Goal: Task Accomplishment & Management: Manage account settings

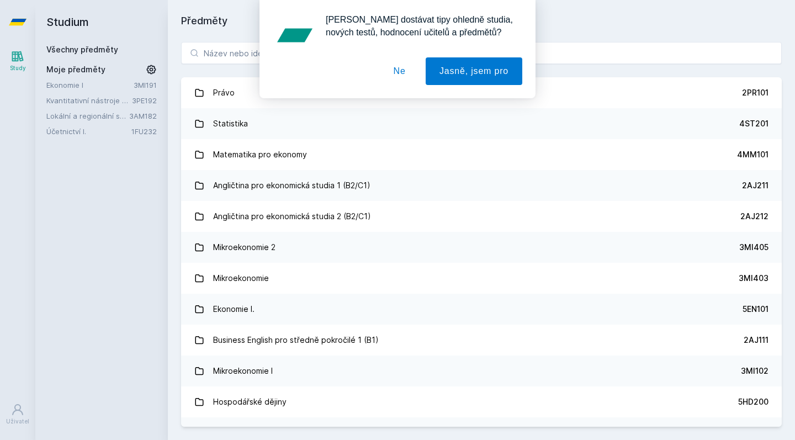
click at [215, 51] on div "[PERSON_NAME] dostávat tipy ohledně studia, nových testů, hodnocení učitelů a p…" at bounding box center [397, 49] width 795 height 98
click at [403, 67] on button "Ne" at bounding box center [400, 71] width 40 height 28
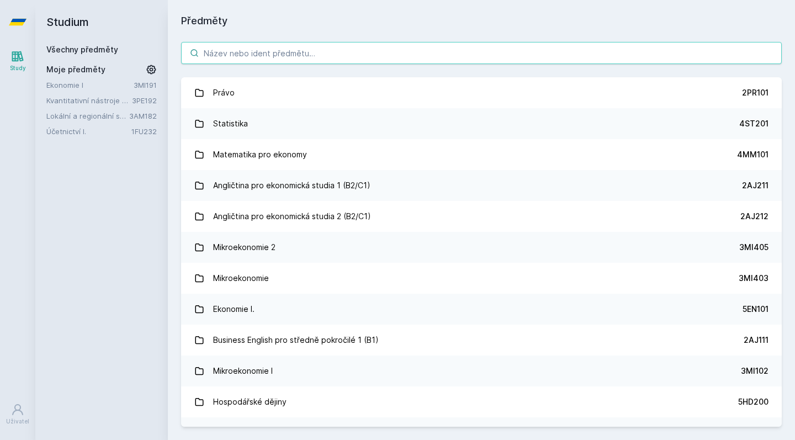
click at [368, 46] on input "search" at bounding box center [481, 53] width 601 height 22
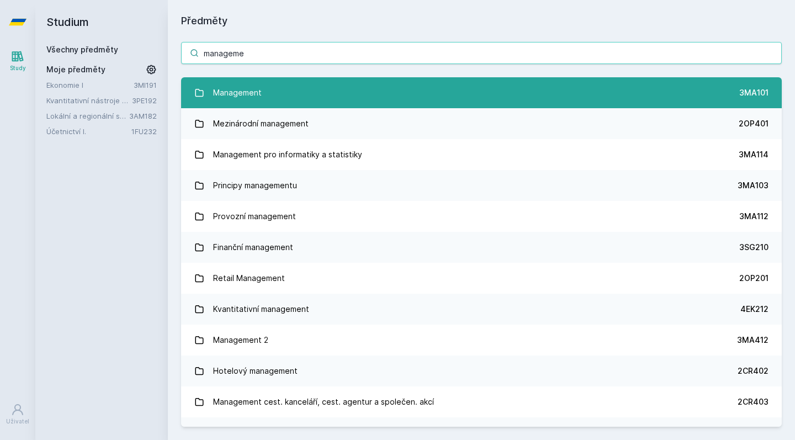
type input "manageme"
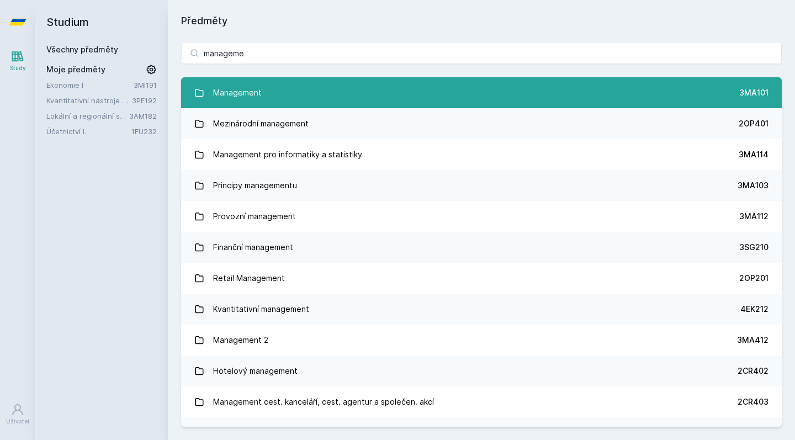
click at [352, 101] on link "Management 3MA101" at bounding box center [481, 92] width 601 height 31
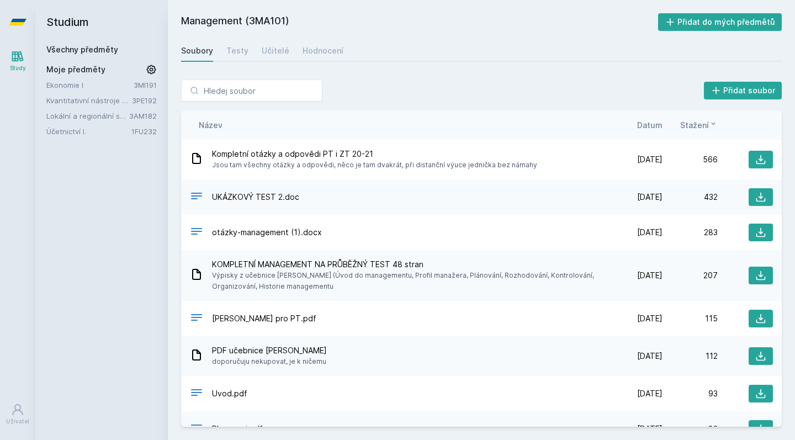
click at [305, 197] on div "UKÁZKOVÝ TEST 2.doc" at bounding box center [398, 197] width 417 height 16
click at [92, 46] on link "Všechny předměty" at bounding box center [82, 49] width 72 height 9
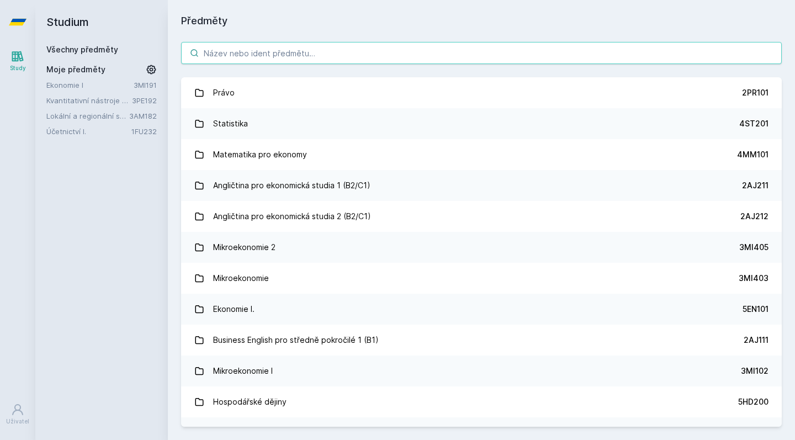
click at [279, 56] on input "search" at bounding box center [481, 53] width 601 height 22
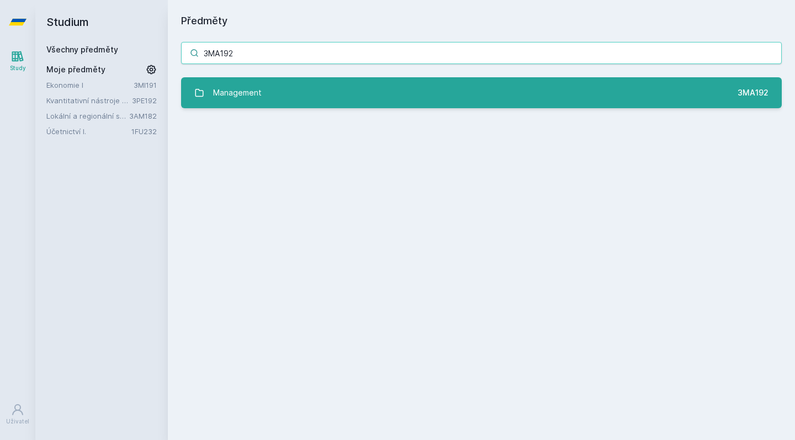
type input "3MA192"
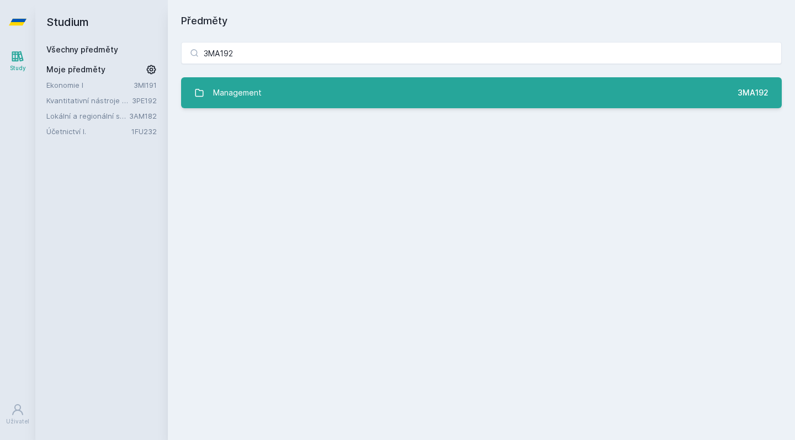
click at [271, 87] on link "Management 3MA192" at bounding box center [481, 92] width 601 height 31
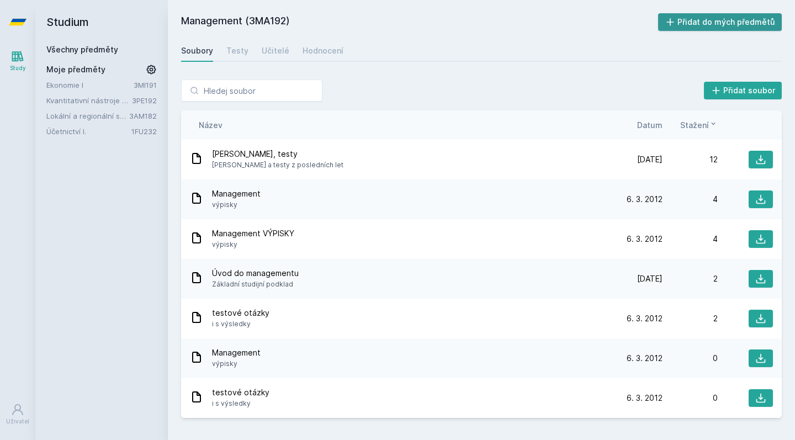
click at [748, 20] on button "Přidat do mých předmětů" at bounding box center [720, 22] width 124 height 18
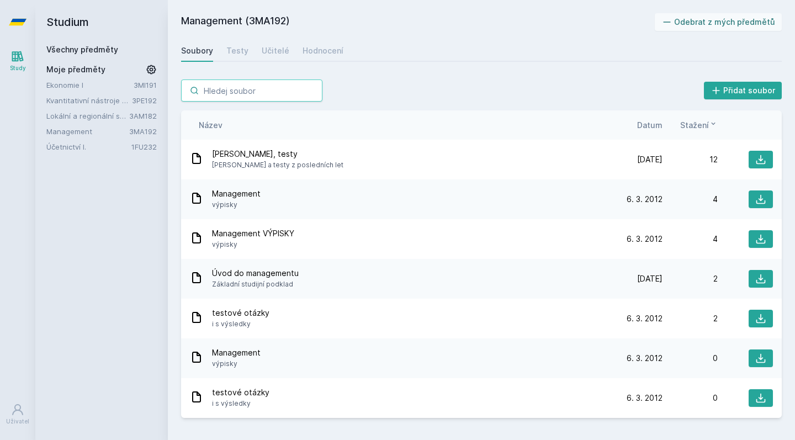
click at [202, 86] on input "search" at bounding box center [251, 91] width 141 height 22
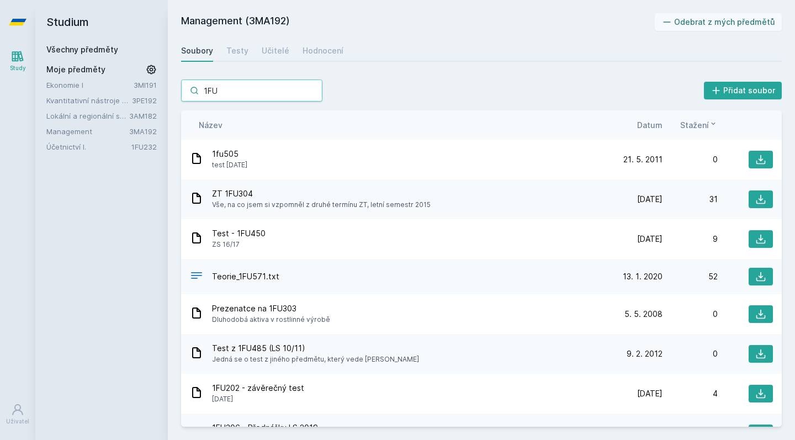
type input "1FU"
click at [77, 49] on link "Všechny předměty" at bounding box center [82, 49] width 72 height 9
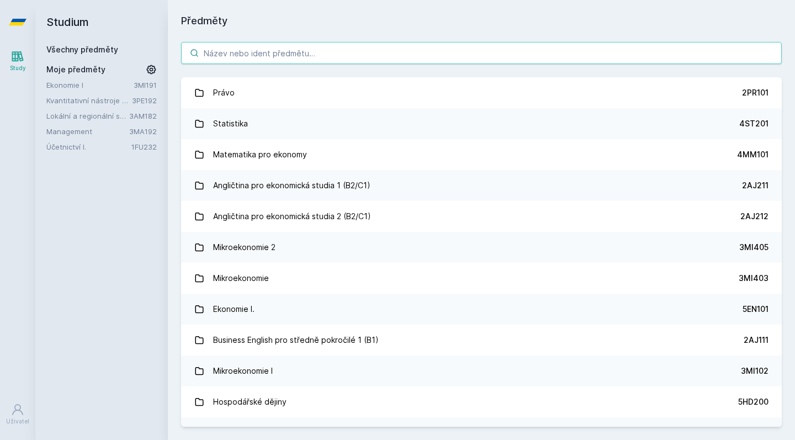
click at [272, 49] on input "search" at bounding box center [481, 53] width 601 height 22
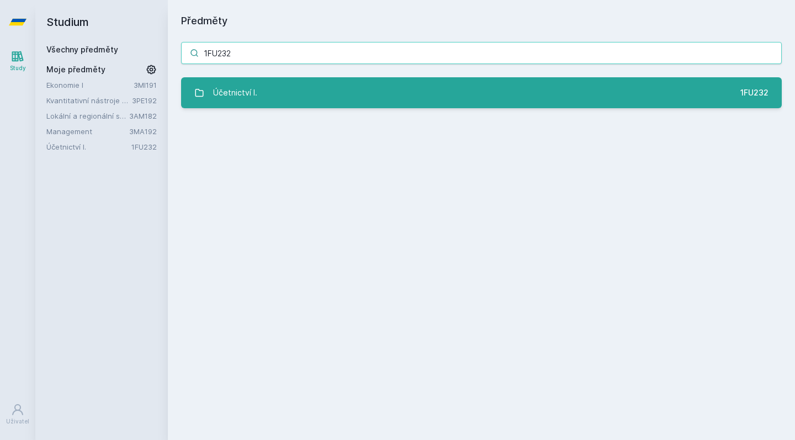
type input "1FU232"
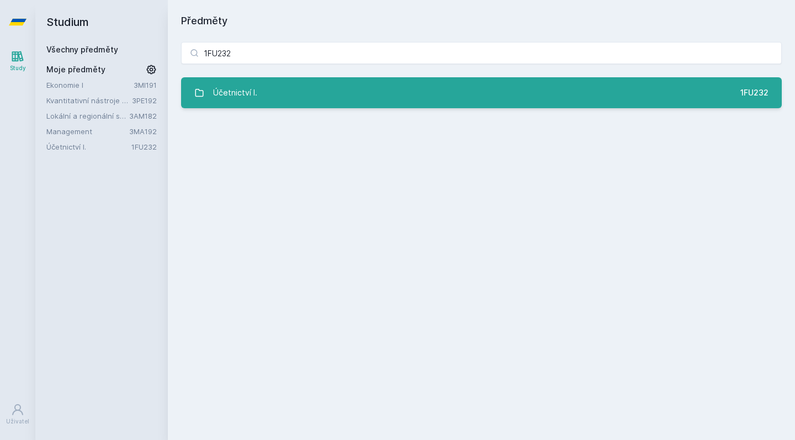
click at [304, 86] on link "Účetnictví I. 1FU232" at bounding box center [481, 92] width 601 height 31
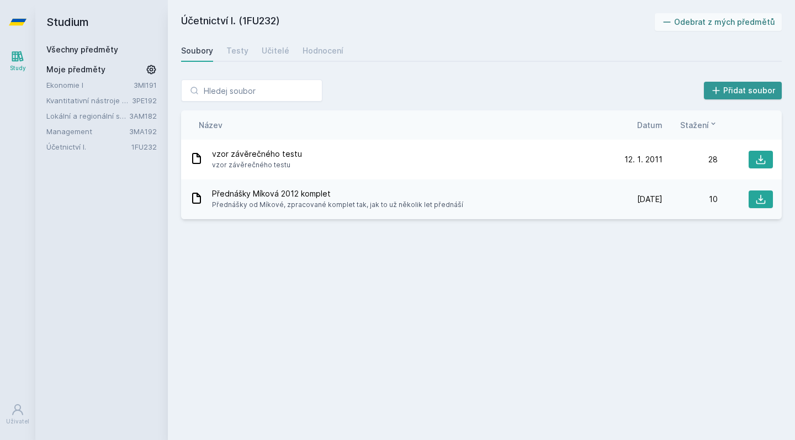
click at [727, 83] on button "Přidat soubor" at bounding box center [743, 91] width 78 height 18
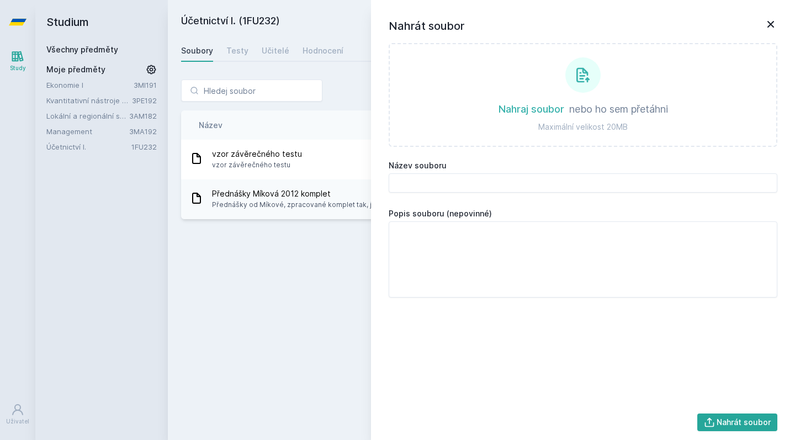
click at [768, 22] on icon at bounding box center [771, 24] width 7 height 7
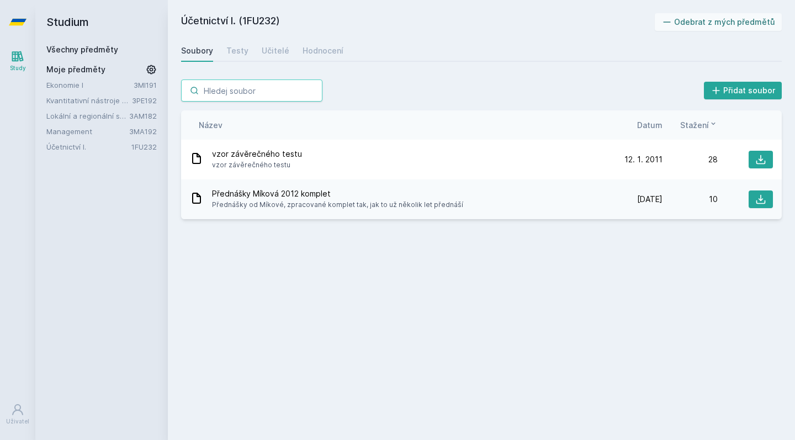
click at [224, 91] on input "search" at bounding box center [251, 91] width 141 height 22
click at [81, 47] on link "Všechny předměty" at bounding box center [82, 49] width 72 height 9
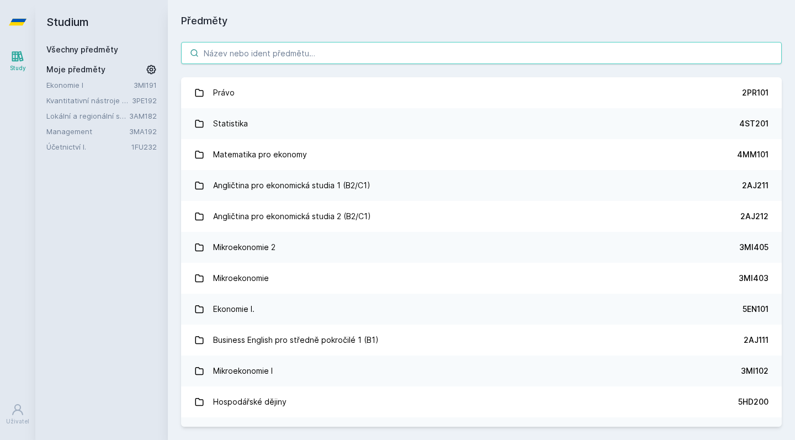
click at [281, 52] on input "search" at bounding box center [481, 53] width 601 height 22
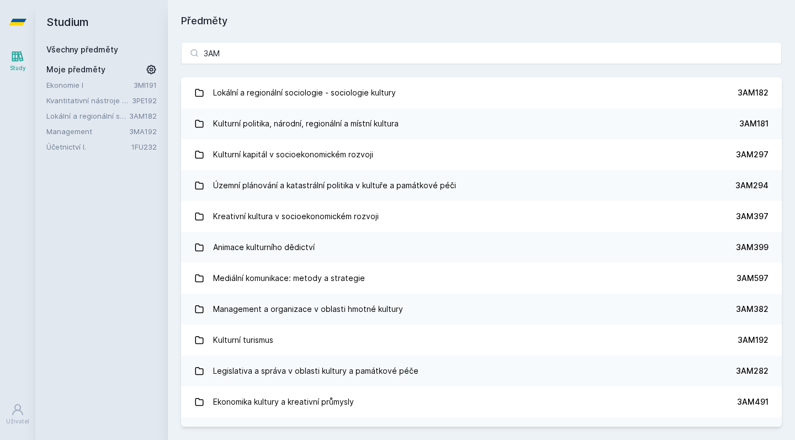
click at [119, 46] on div "Všechny předměty" at bounding box center [101, 49] width 110 height 11
click at [102, 49] on link "Všechny předměty" at bounding box center [82, 49] width 72 height 9
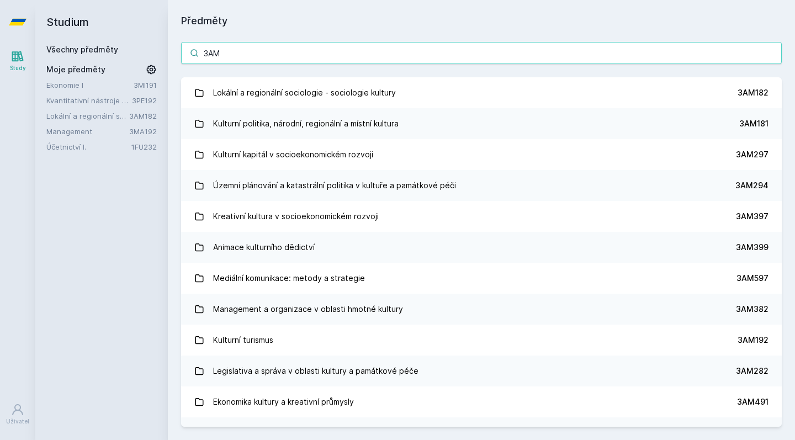
click at [269, 52] on input "3AM" at bounding box center [481, 53] width 601 height 22
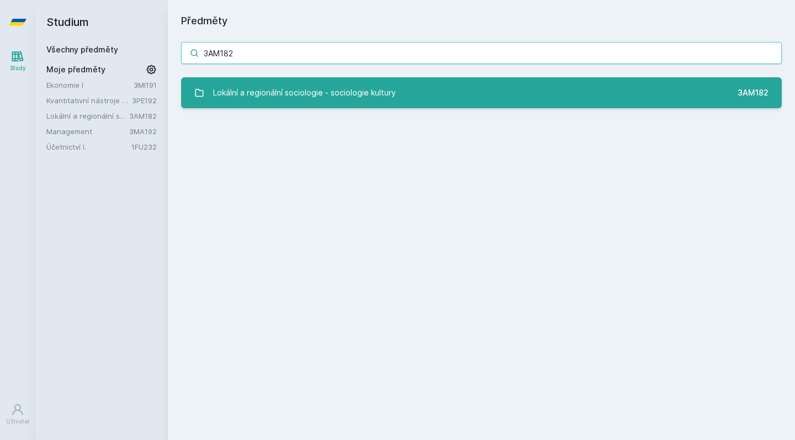
type input "3AM182"
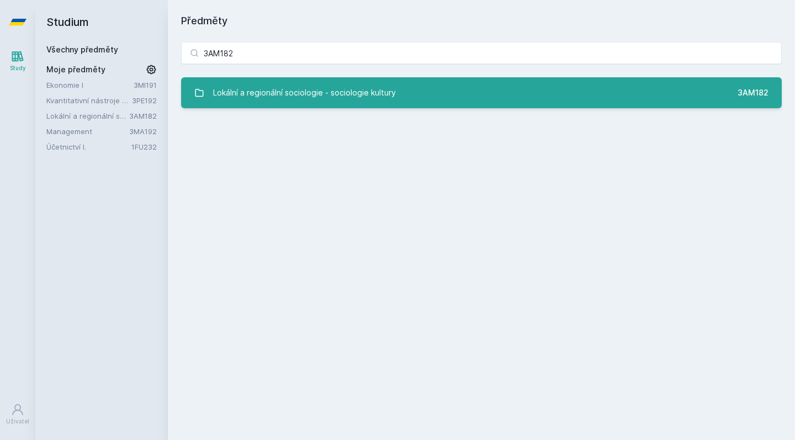
click at [269, 92] on div "Lokální a regionální sociologie - sociologie kultury" at bounding box center [304, 93] width 183 height 22
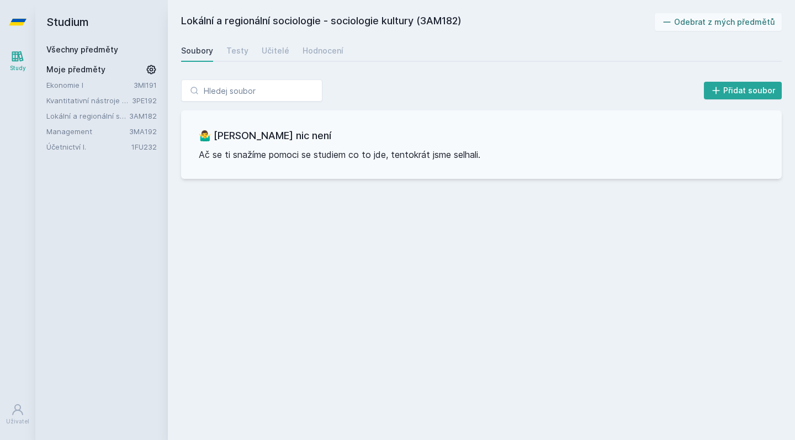
click at [98, 51] on link "Všechny předměty" at bounding box center [82, 49] width 72 height 9
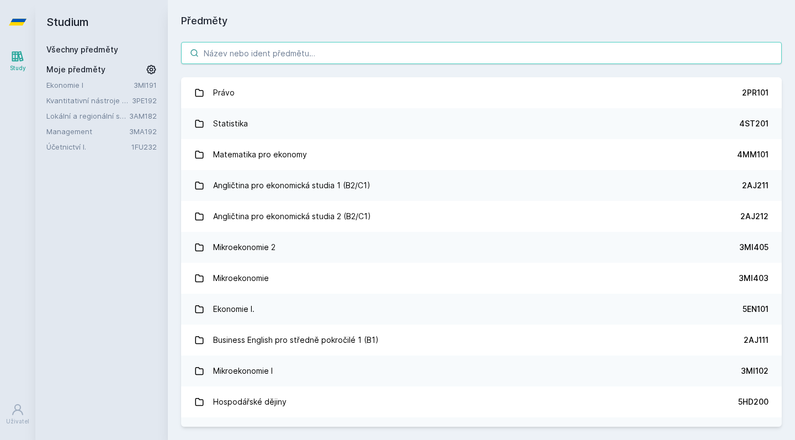
click at [239, 57] on input "search" at bounding box center [481, 53] width 601 height 22
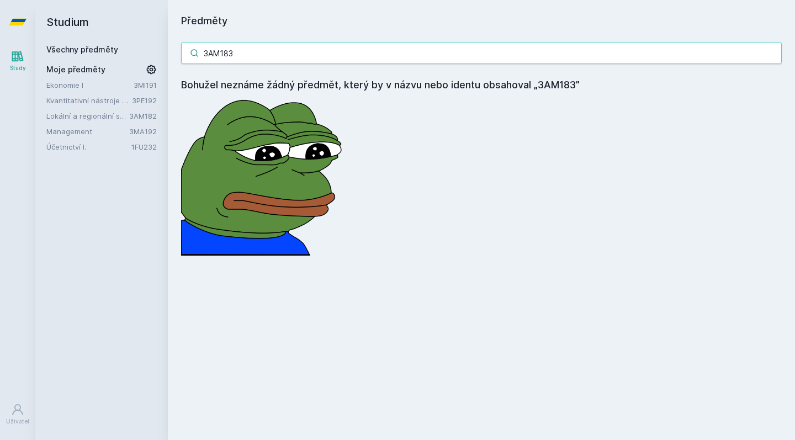
drag, startPoint x: 242, startPoint y: 54, endPoint x: 175, endPoint y: 49, distance: 68.1
click at [175, 49] on div "3AM183 Bohužel neznáme žádný předmět, který by v názvu nebo identu obsahoval „3…" at bounding box center [481, 149] width 627 height 240
type input "3AM183"
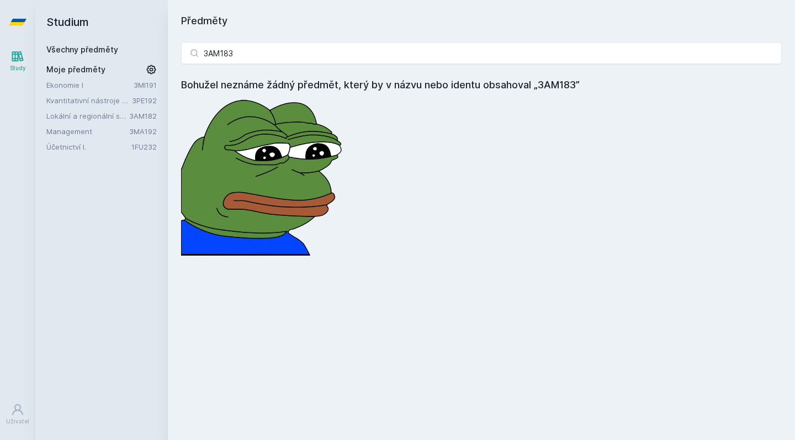
click at [100, 48] on link "Všechny předměty" at bounding box center [82, 49] width 72 height 9
click at [88, 41] on h2 "Studium" at bounding box center [101, 22] width 110 height 44
click at [88, 47] on link "Všechny předměty" at bounding box center [82, 49] width 72 height 9
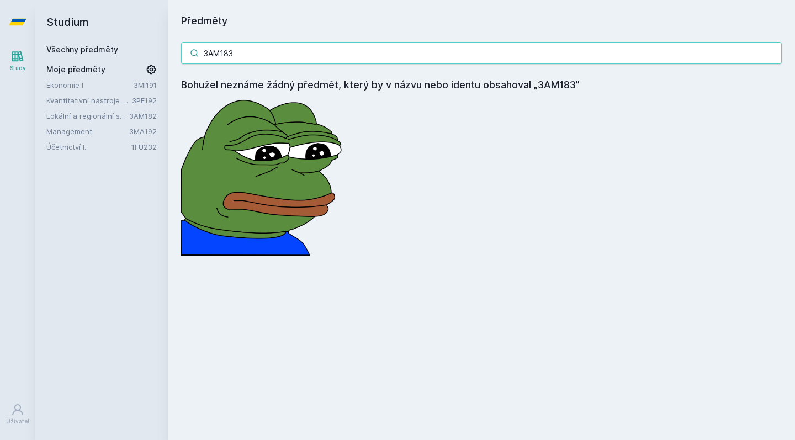
click at [250, 52] on input "3AM183" at bounding box center [481, 53] width 601 height 22
drag, startPoint x: 244, startPoint y: 56, endPoint x: 105, endPoint y: 32, distance: 140.7
click at [105, 32] on div "Studium Všechny předměty Moje předměty Ekonomie I 3MI191 Kvantitativní nástroje…" at bounding box center [415, 220] width 760 height 440
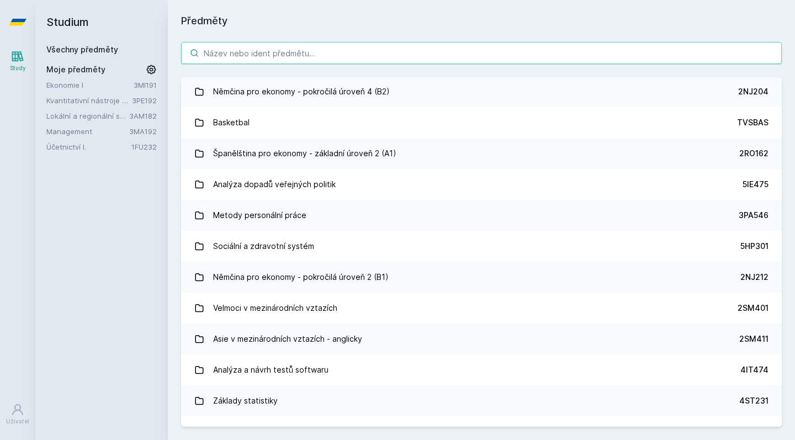
scroll to position [5073, 0]
